Goal: Information Seeking & Learning: Learn about a topic

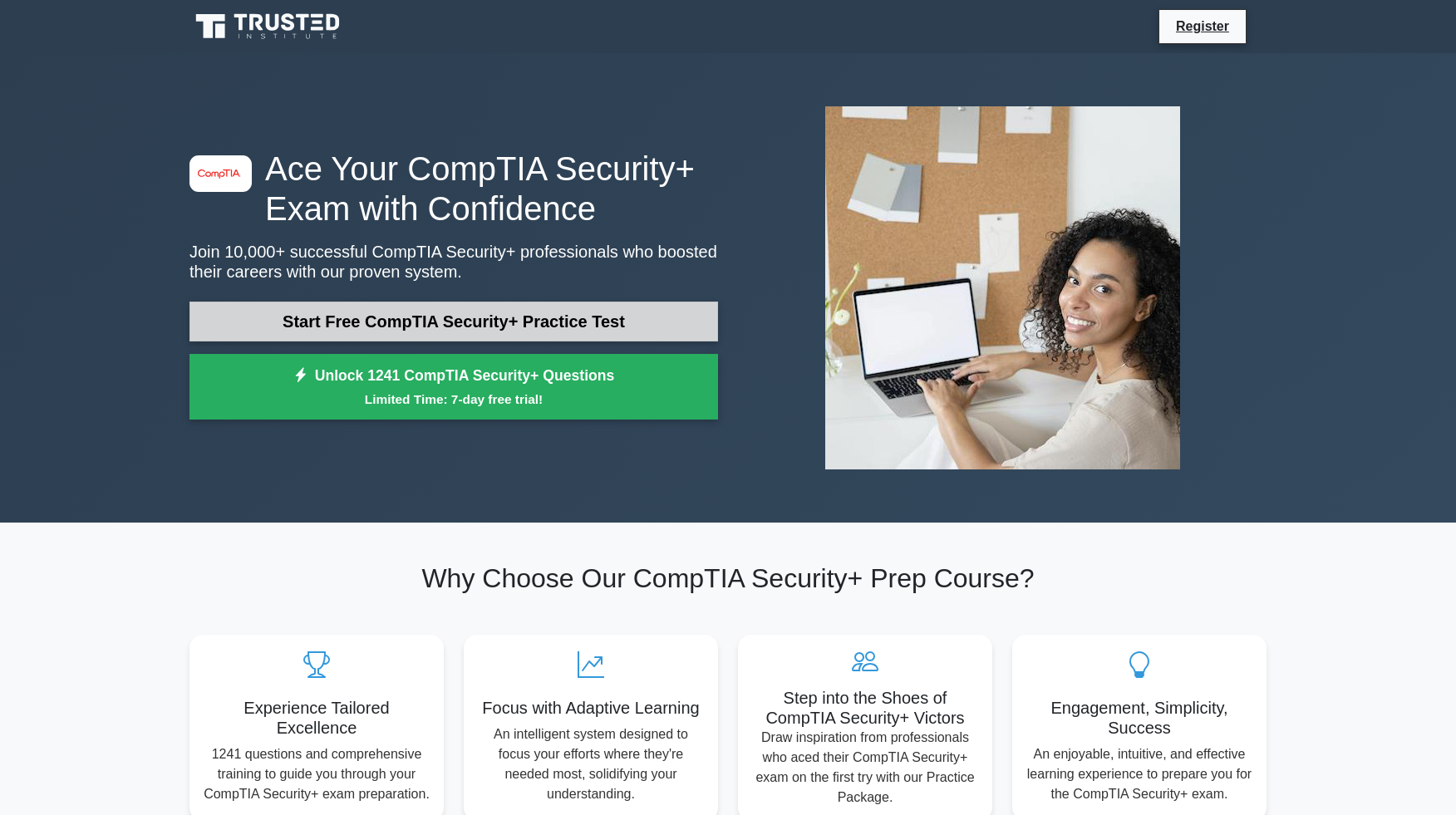
click at [603, 312] on link "Start Free CompTIA Security+ Practice Test" at bounding box center [453, 321] width 528 height 40
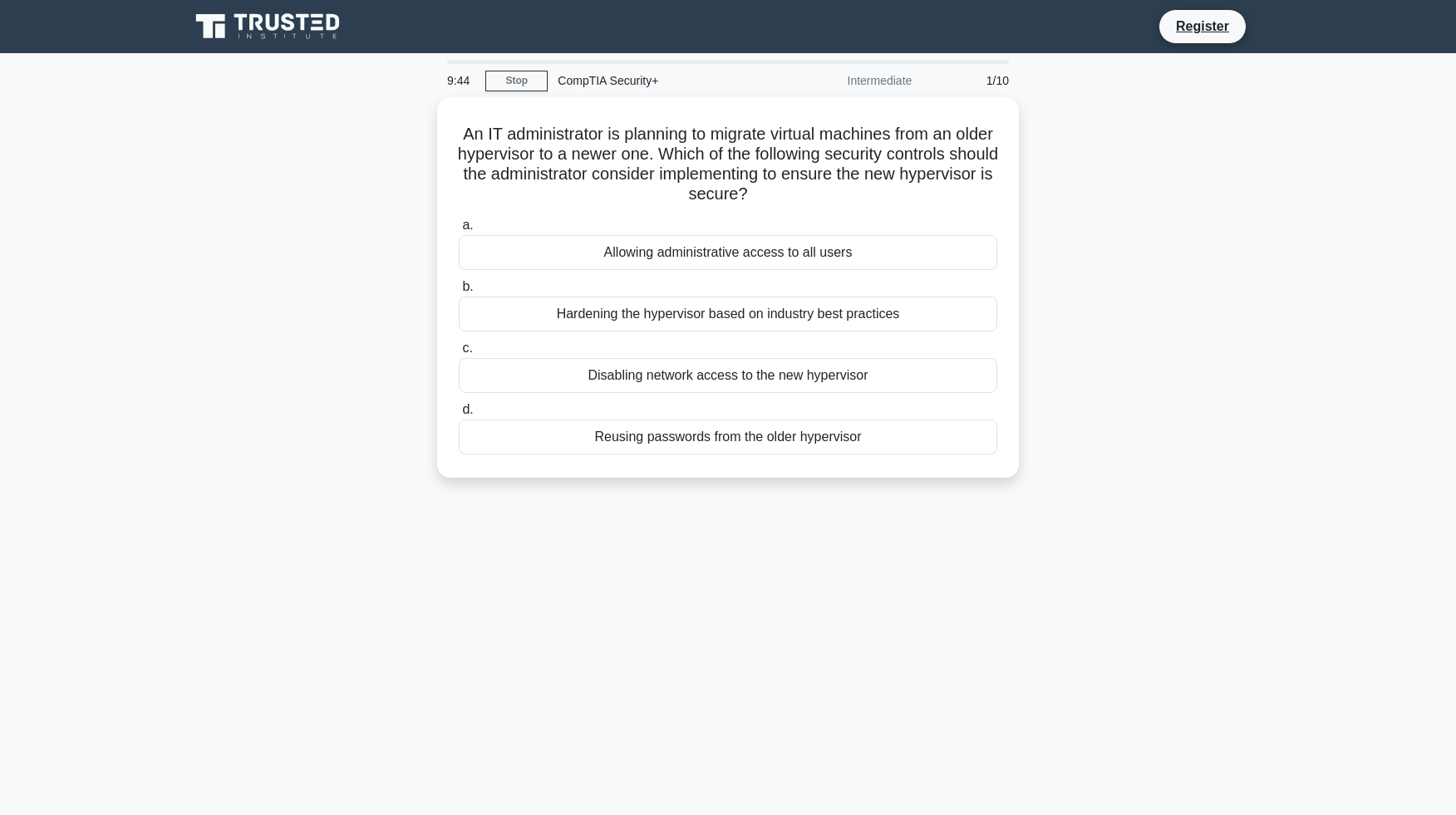
click at [1172, 318] on div "An IT administrator is planning to migrate virtual machines from an older hyper…" at bounding box center [728, 298] width 1097 height 401
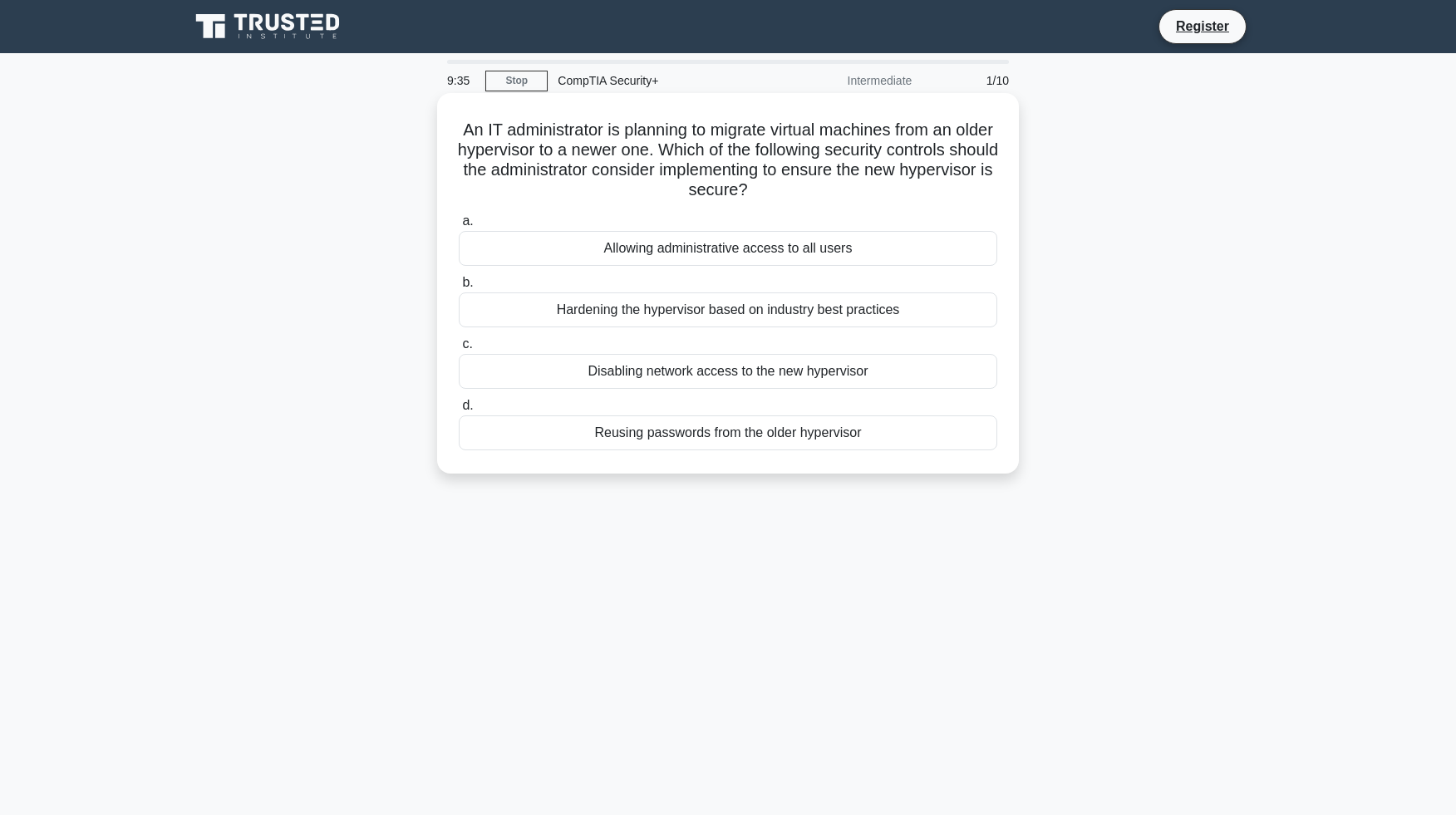
click at [825, 316] on div "Hardening the hypervisor based on industry best practices" at bounding box center [728, 310] width 538 height 35
click at [458, 289] on input "b. Hardening the hypervisor based on industry best practices" at bounding box center [458, 283] width 0 height 11
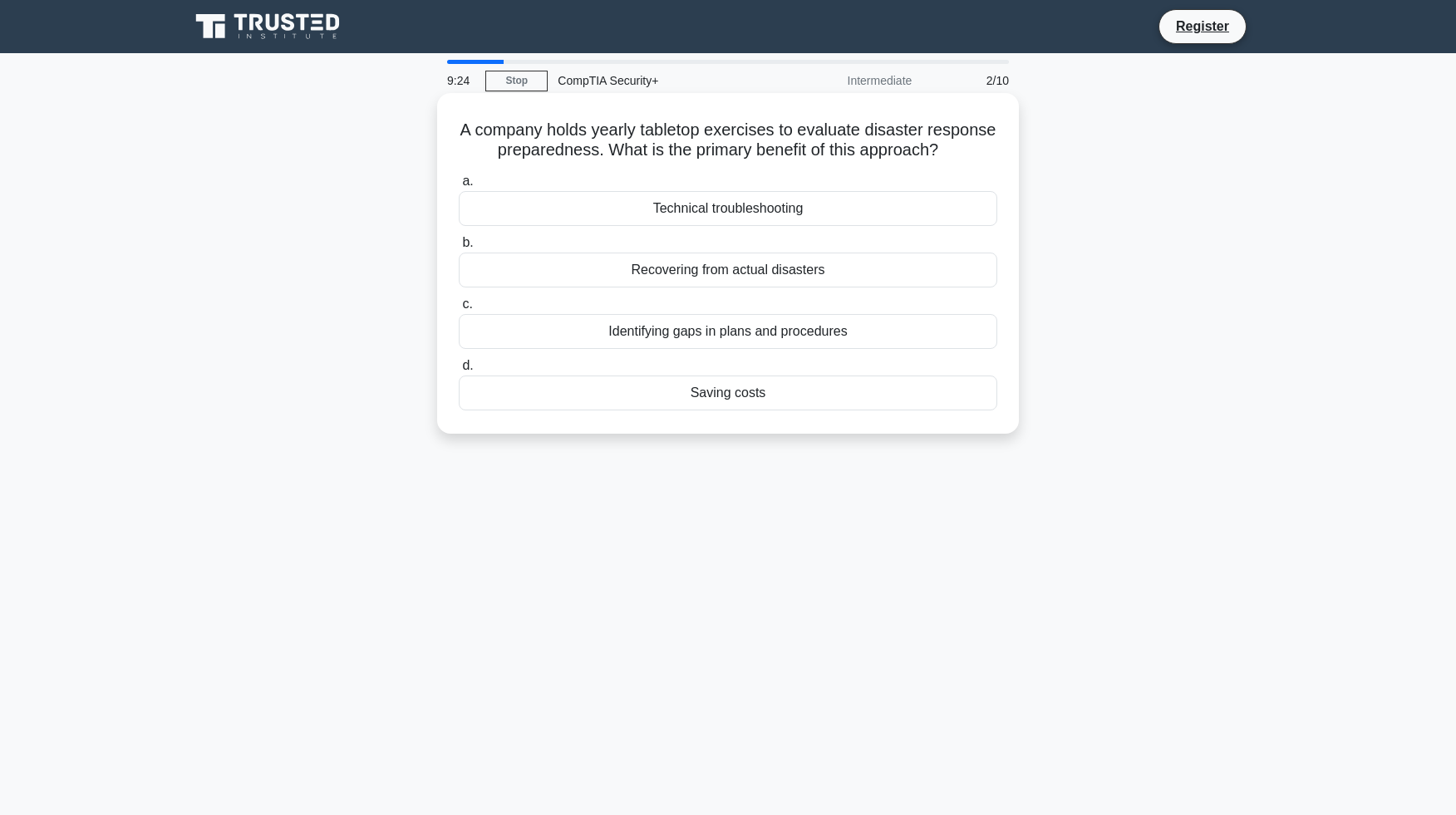
click at [846, 329] on div "Identifying gaps in plans and procedures" at bounding box center [728, 331] width 538 height 35
click at [458, 310] on input "c. Identifying gaps in plans and procedures" at bounding box center [458, 304] width 0 height 11
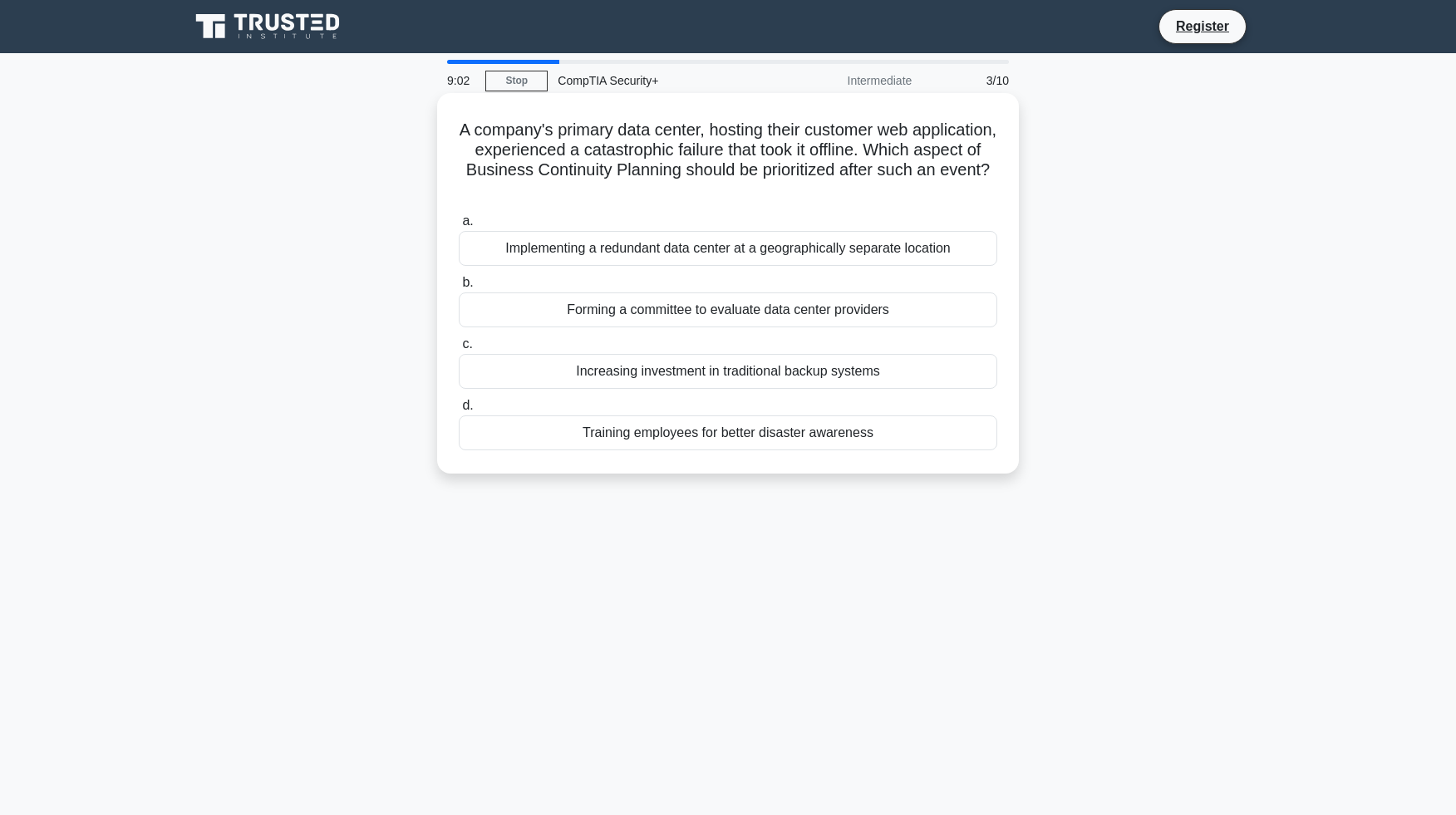
click at [880, 253] on div "Implementing a redundant data center at a geographically separate location" at bounding box center [728, 248] width 538 height 35
click at [458, 227] on input "a. Implementing a redundant data center at a geographically separate location" at bounding box center [458, 221] width 0 height 11
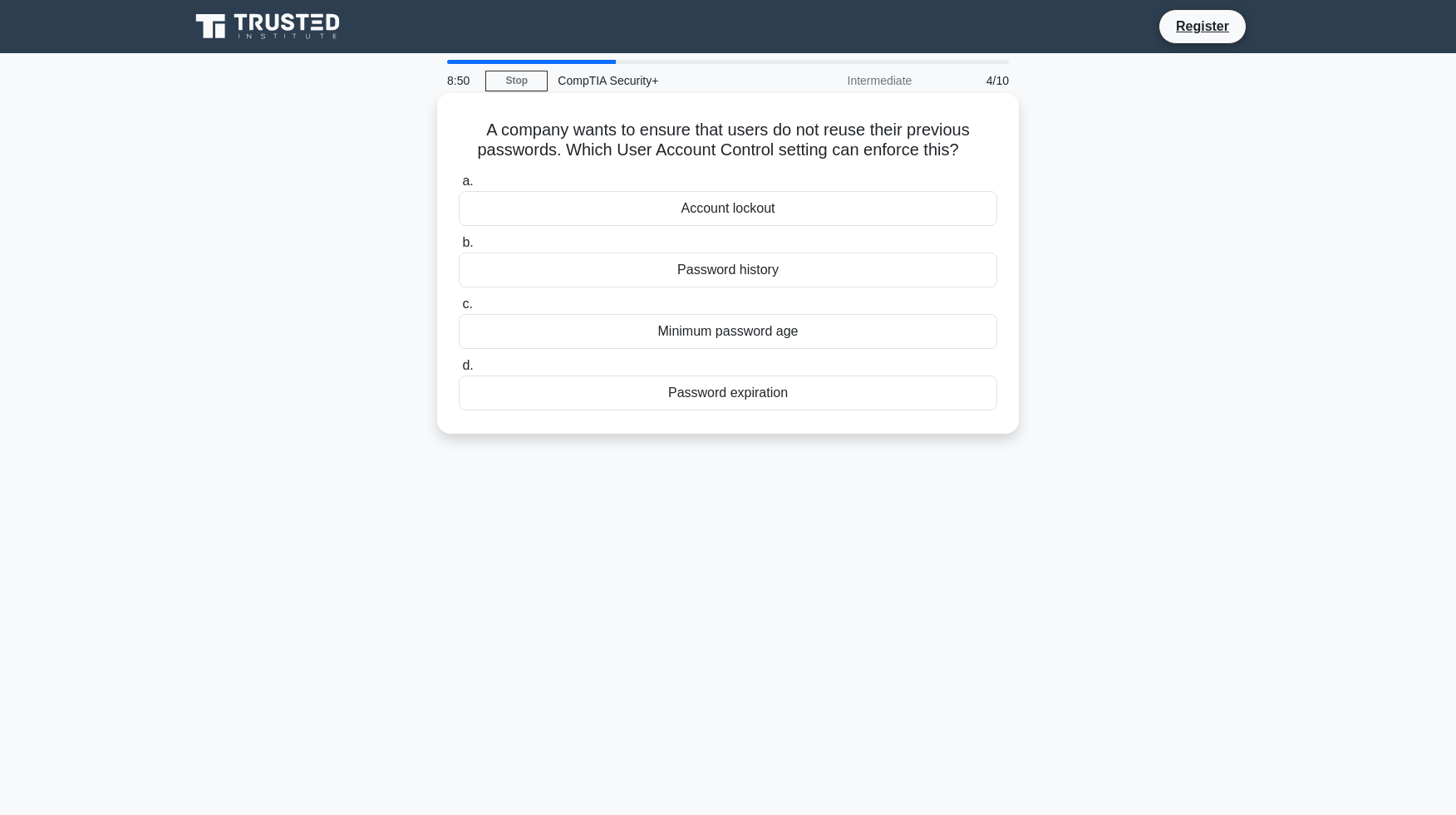
click at [852, 273] on div "Password history" at bounding box center [728, 270] width 538 height 35
click at [458, 249] on input "b. Password history" at bounding box center [458, 243] width 0 height 11
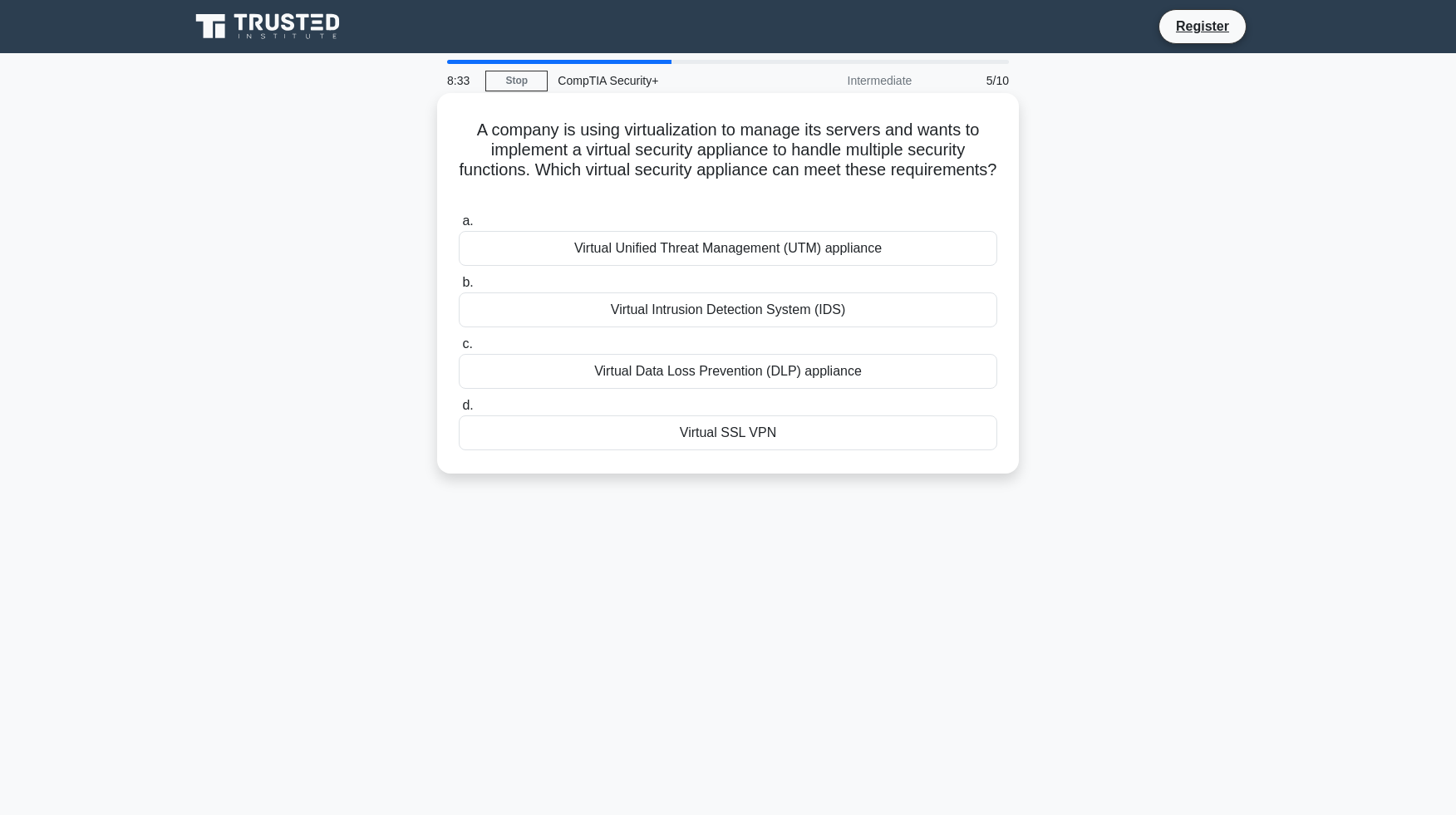
click at [892, 249] on div "Virtual Unified Threat Management (UTM) appliance" at bounding box center [728, 248] width 538 height 35
click at [458, 227] on input "a. Virtual Unified Threat Management (UTM) appliance" at bounding box center [458, 221] width 0 height 11
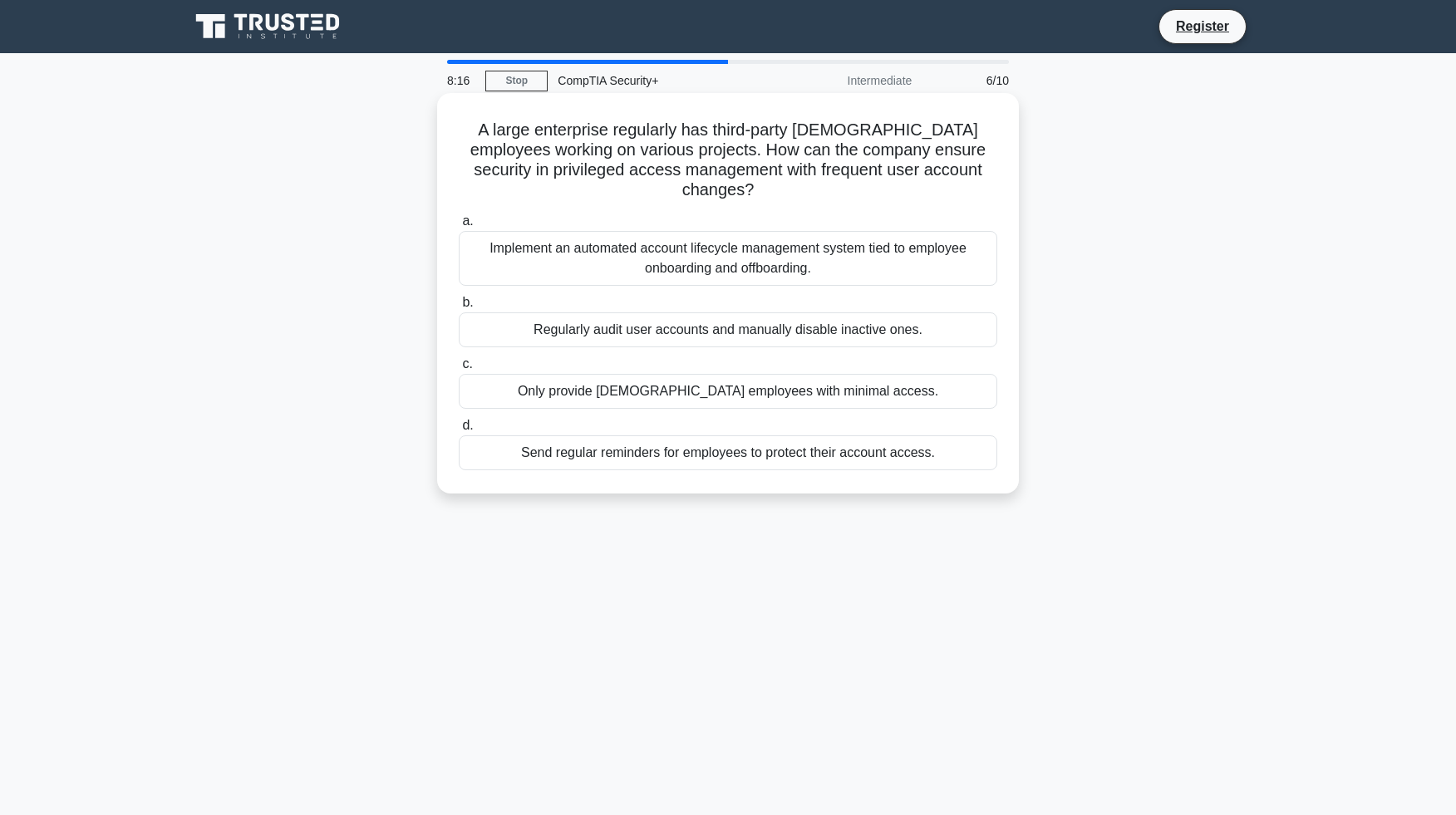
click at [919, 245] on div "Implement an automated account lifecycle management system tied to employee onb…" at bounding box center [728, 258] width 538 height 55
click at [458, 227] on input "a. Implement an automated account lifecycle management system tied to employee …" at bounding box center [458, 221] width 0 height 11
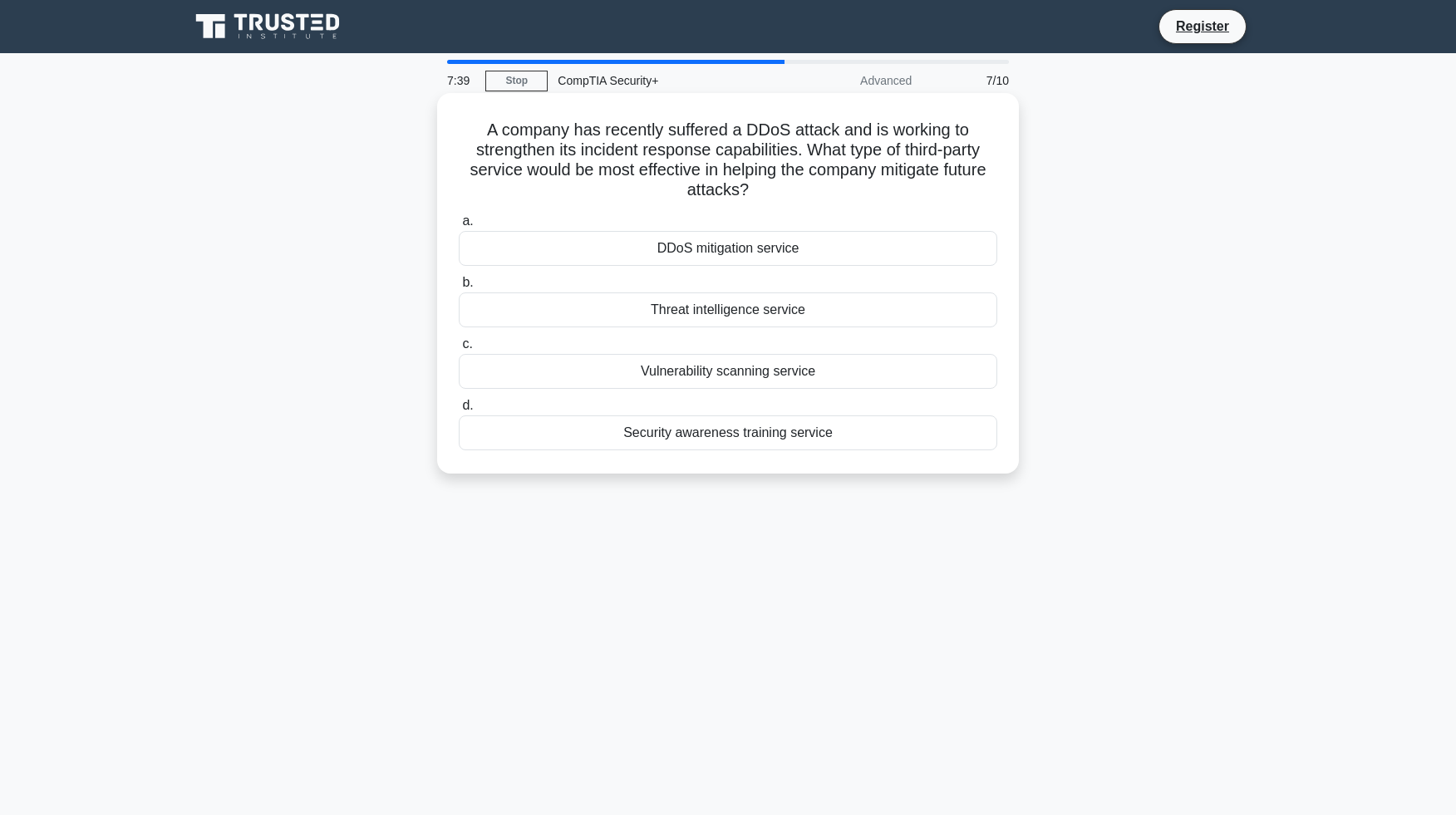
click at [759, 245] on div "DDoS mitigation service" at bounding box center [728, 248] width 538 height 35
click at [458, 227] on input "a. DDoS mitigation service" at bounding box center [458, 221] width 0 height 11
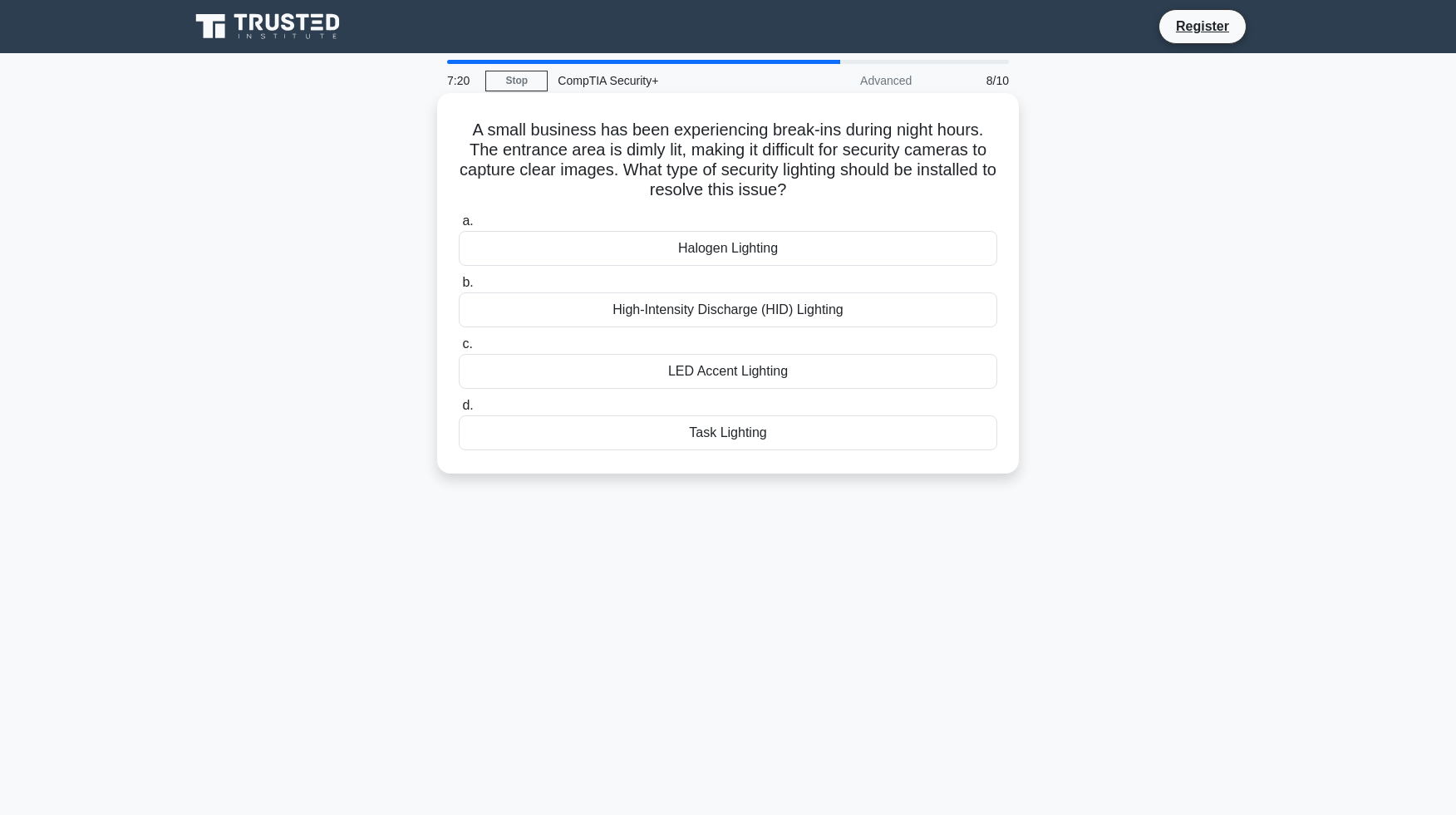
click at [809, 312] on div "High-Intensity Discharge (HID) Lighting" at bounding box center [728, 310] width 538 height 35
click at [458, 289] on input "b. High-Intensity Discharge (HID) Lighting" at bounding box center [458, 283] width 0 height 11
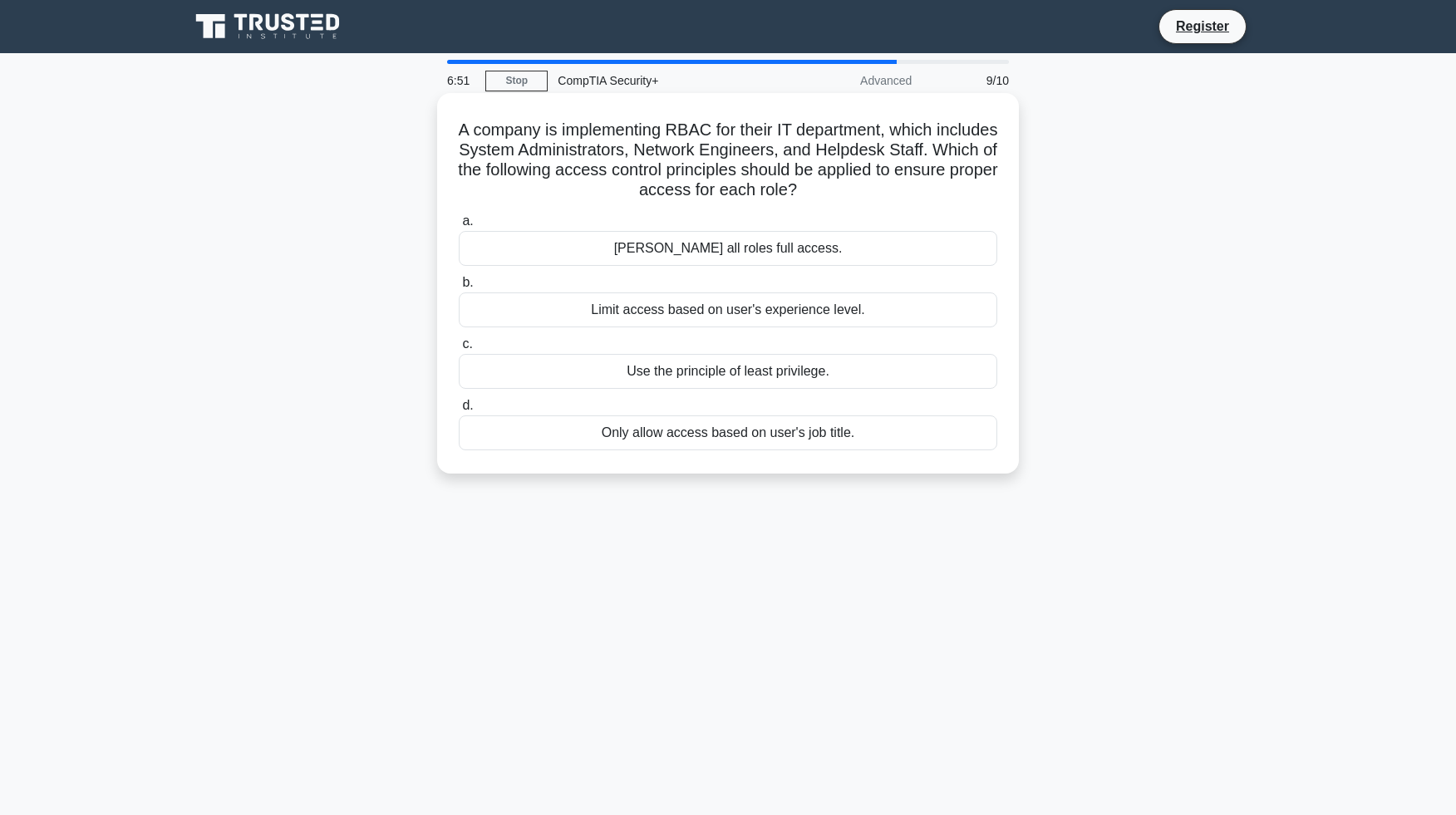
click at [779, 377] on div "Use the principle of least privilege." at bounding box center [728, 371] width 538 height 35
click at [458, 350] on input "c. Use the principle of least privilege." at bounding box center [458, 344] width 0 height 11
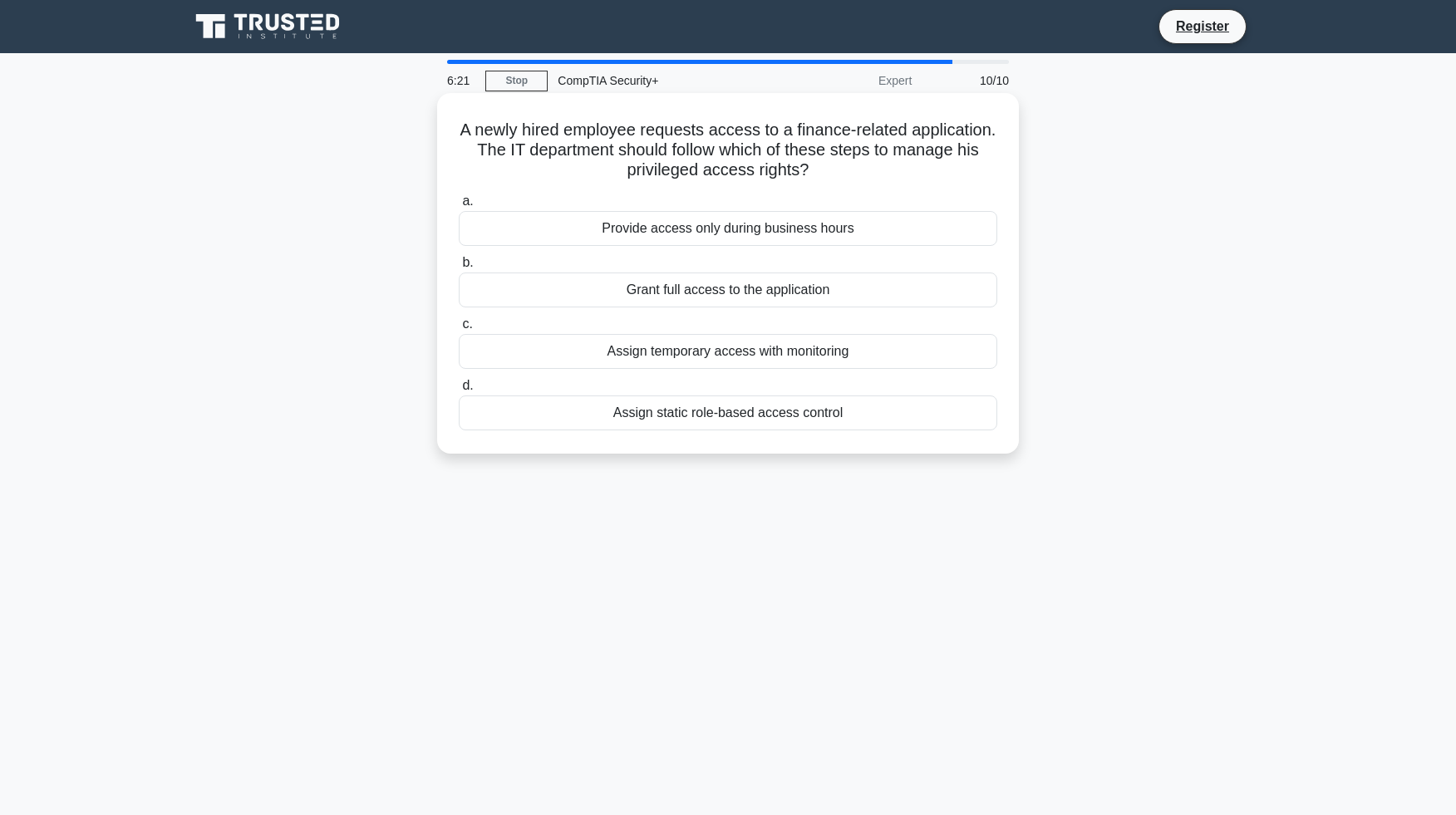
click at [784, 356] on div "Assign temporary access with monitoring" at bounding box center [728, 351] width 538 height 35
click at [458, 330] on input "c. Assign temporary access with monitoring" at bounding box center [458, 324] width 0 height 11
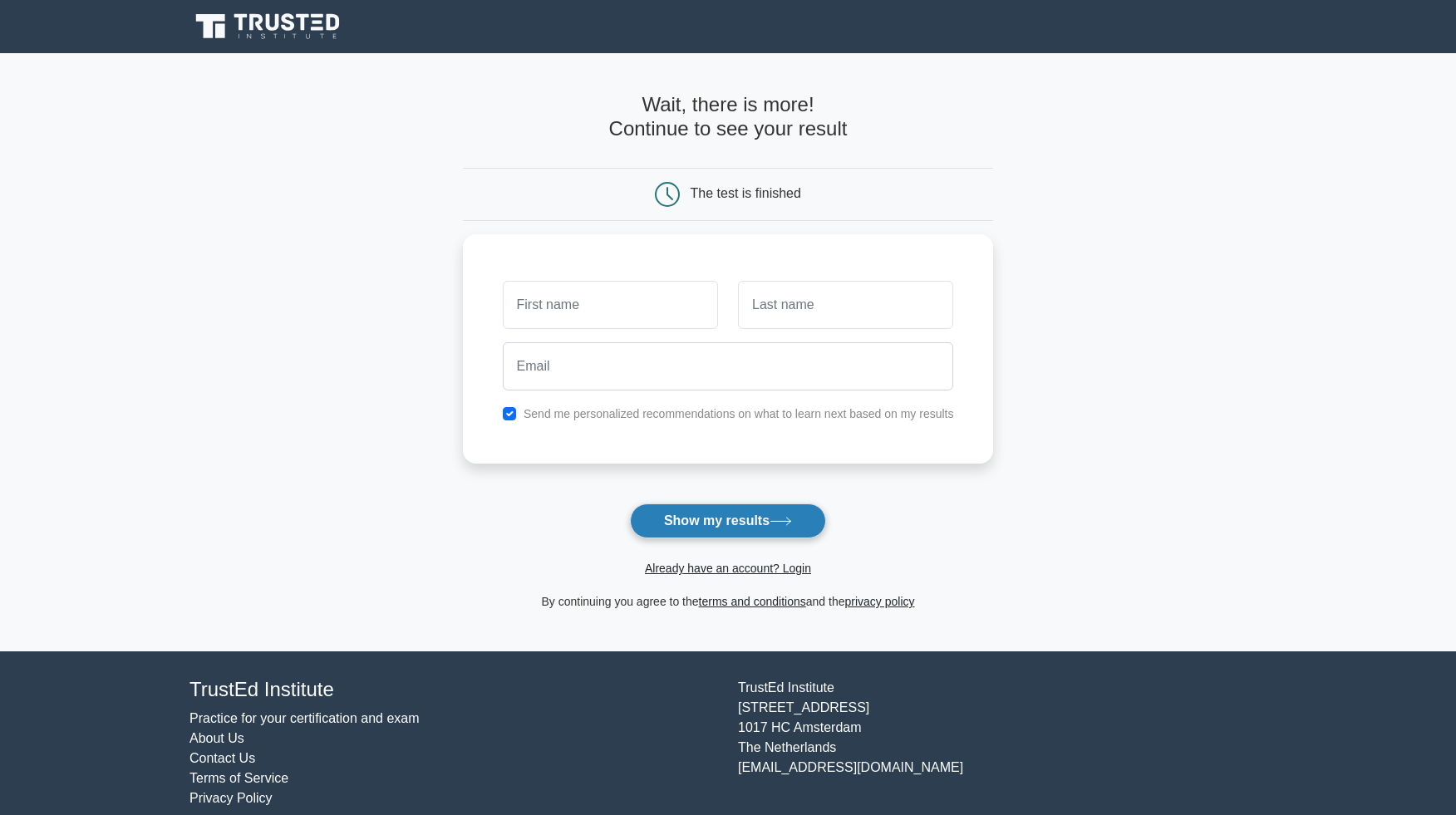
click at [720, 505] on button "Show my results" at bounding box center [728, 520] width 196 height 35
click at [599, 407] on label "Send me personalized recommendations on what to learn next based on my results" at bounding box center [739, 410] width 430 height 14
click at [576, 412] on label "Send me personalized recommendations on what to learn next based on my results" at bounding box center [739, 410] width 430 height 14
click at [589, 304] on input "text" at bounding box center [610, 301] width 215 height 48
type input "dew"
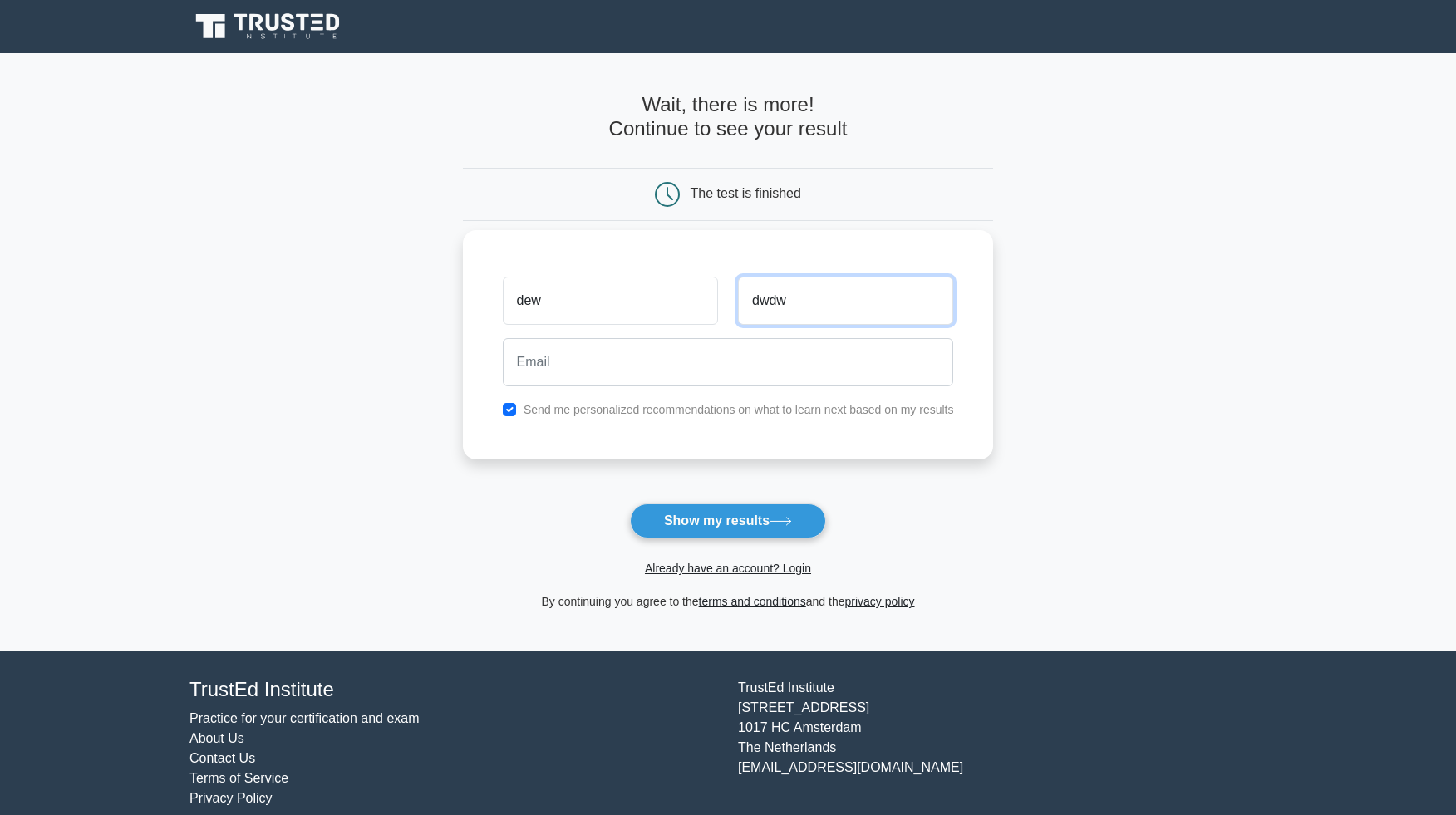
type input "dwdw"
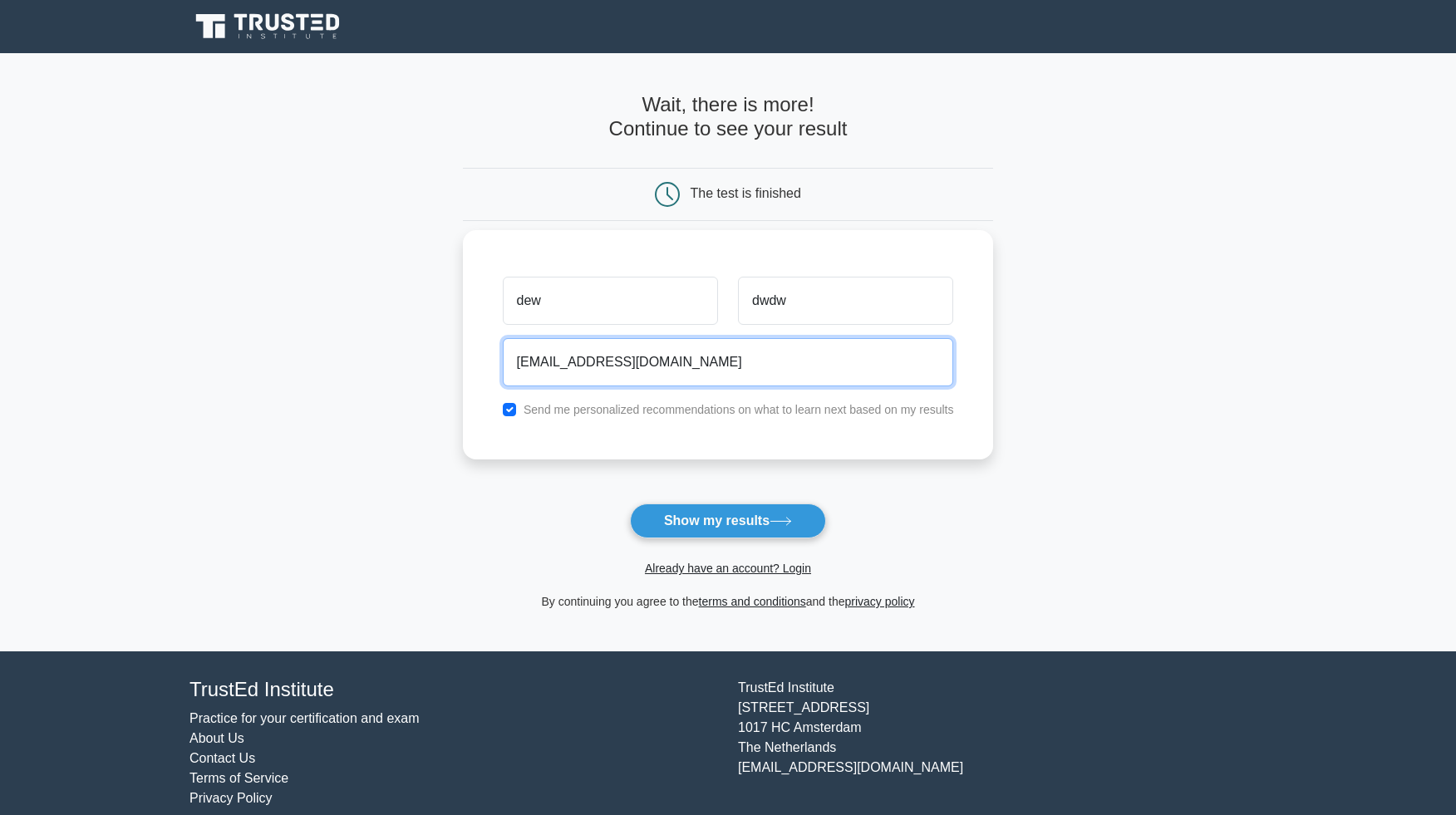
type input "[EMAIL_ADDRESS][DOMAIN_NAME]"
click at [661, 407] on label "Send me personalized recommendations on what to learn next based on my results" at bounding box center [739, 410] width 430 height 14
click at [513, 409] on input "checkbox" at bounding box center [509, 410] width 14 height 14
checkbox input "false"
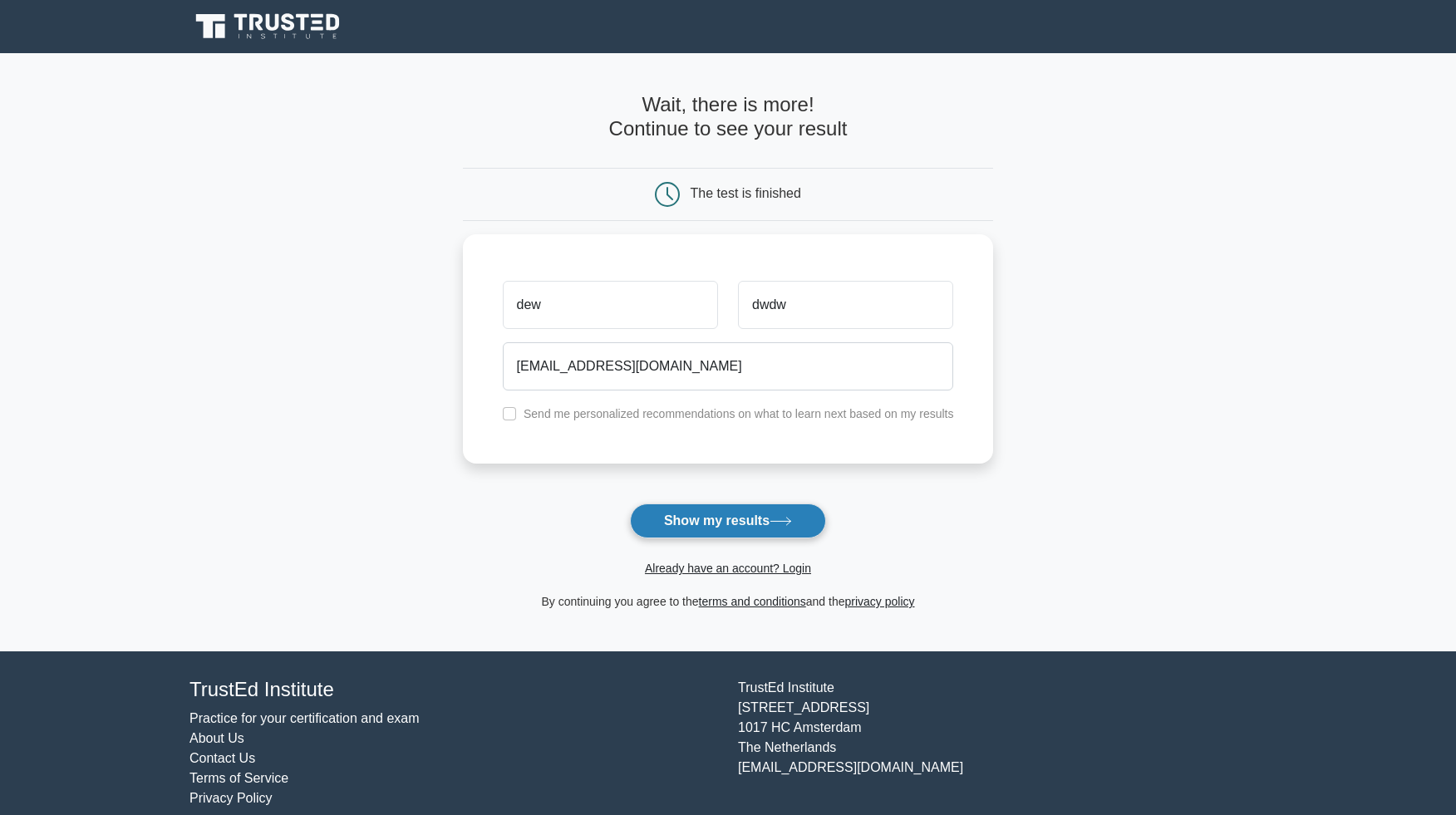
click at [680, 508] on button "Show my results" at bounding box center [728, 520] width 196 height 35
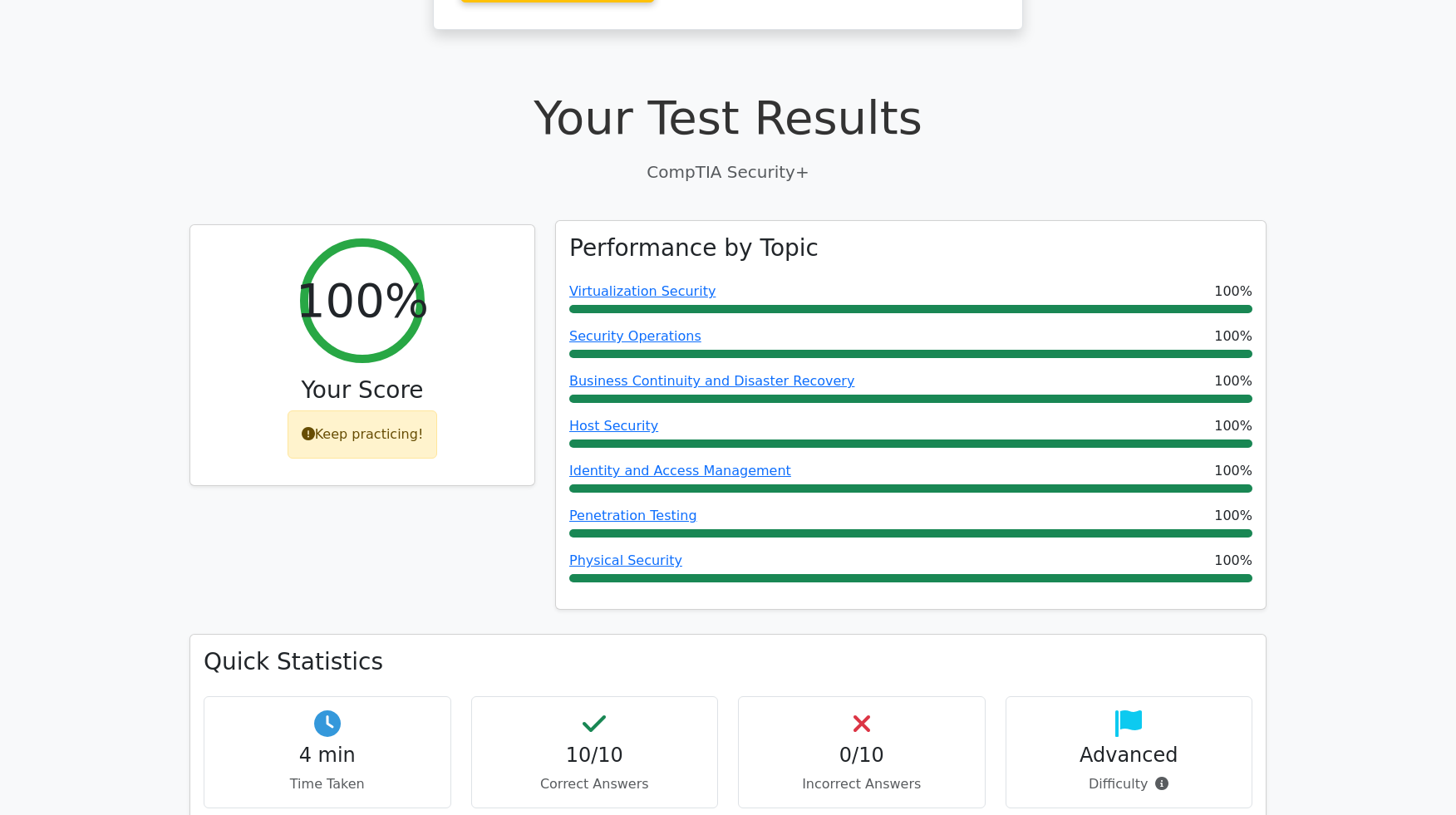
scroll to position [434, 0]
